Goal: Task Accomplishment & Management: Use online tool/utility

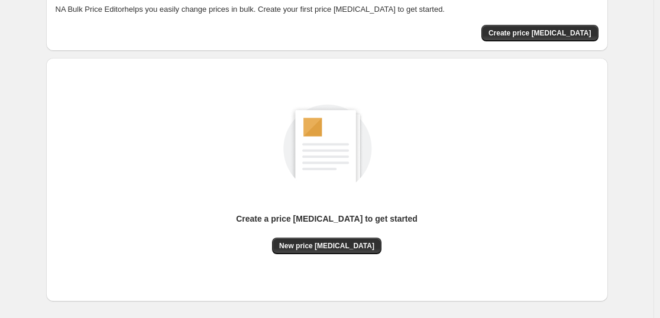
scroll to position [125, 0]
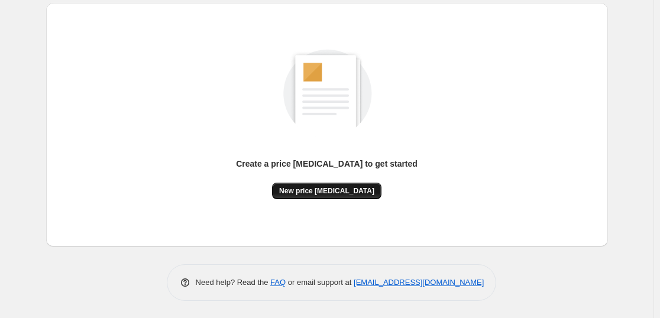
click at [361, 186] on button "New price change job" at bounding box center [326, 191] width 109 height 17
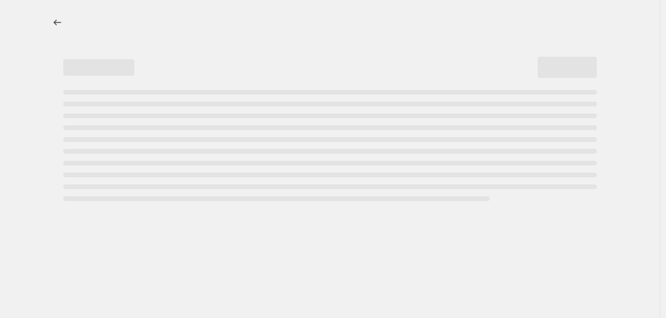
select select "percentage"
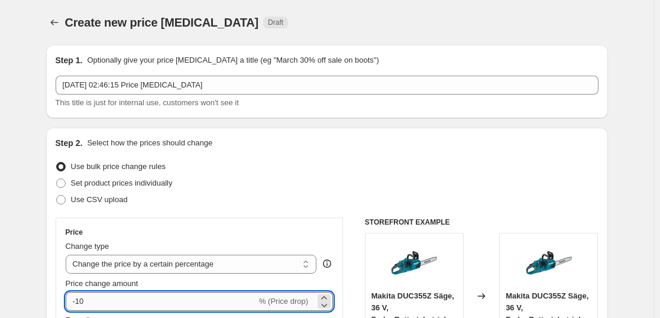
click at [144, 295] on input "-10" at bounding box center [161, 301] width 191 height 19
type input "-1"
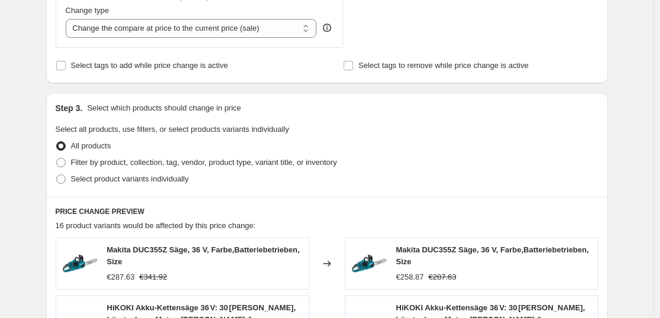
scroll to position [908, 0]
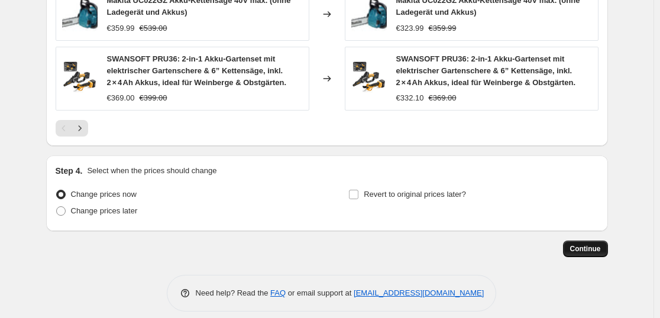
type input "-56"
click at [603, 243] on button "Continue" at bounding box center [585, 249] width 45 height 17
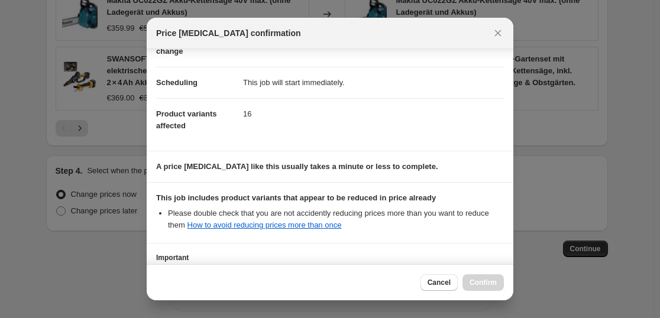
scroll to position [180, 0]
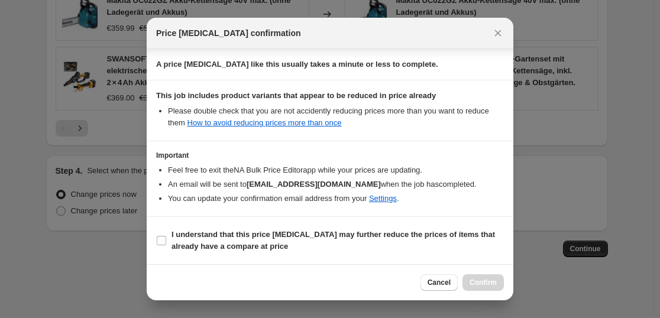
drag, startPoint x: 312, startPoint y: 232, endPoint x: 473, endPoint y: 267, distance: 164.1
click at [315, 234] on b "I understand that this price change job may further reduce the prices of items …" at bounding box center [334, 240] width 324 height 21
click at [427, 231] on b "I understand that this price change job may further reduce the prices of items …" at bounding box center [334, 240] width 324 height 21
click at [166, 236] on input "I understand that this price change job may further reduce the prices of items …" at bounding box center [161, 240] width 9 height 9
checkbox input "true"
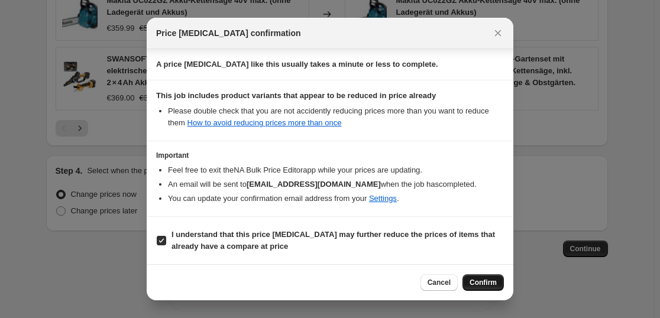
click at [473, 281] on span "Confirm" at bounding box center [483, 282] width 27 height 9
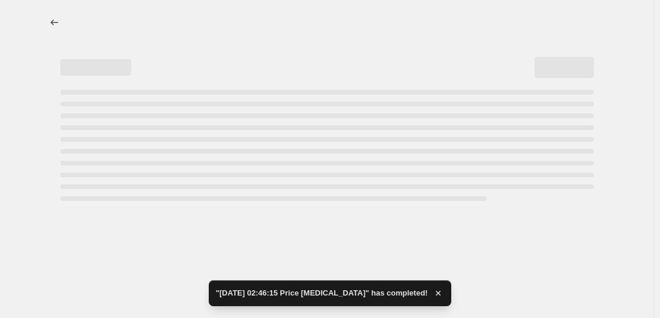
select select "percentage"
